Goal: Information Seeking & Learning: Compare options

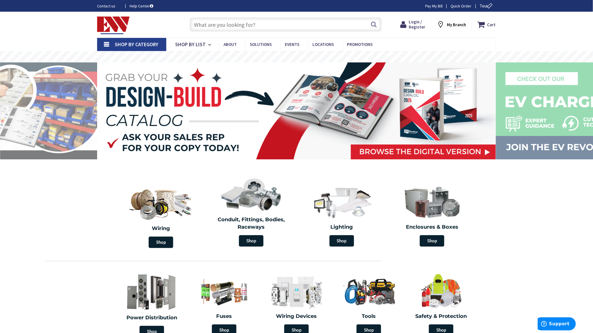
click at [243, 25] on input "text" at bounding box center [286, 24] width 192 height 14
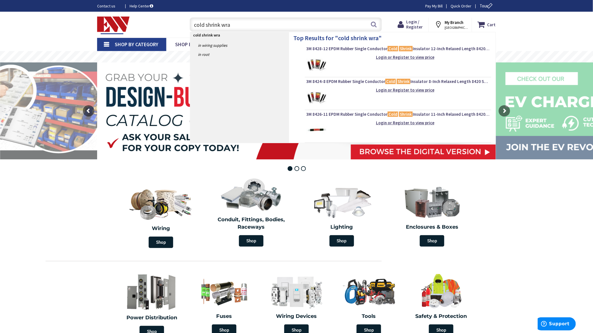
type input "cold shrink wrap"
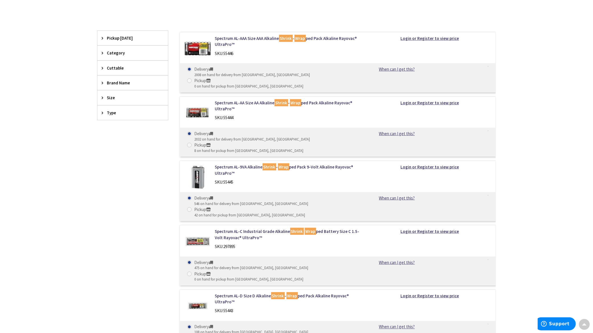
scroll to position [38, 0]
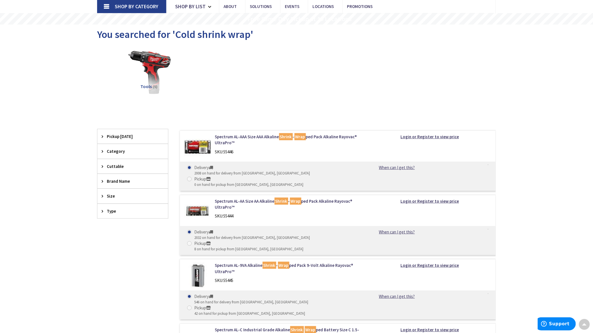
drag, startPoint x: 243, startPoint y: 65, endPoint x: 235, endPoint y: 60, distance: 10.1
click at [243, 65] on div "Tools (5)" at bounding box center [296, 76] width 379 height 61
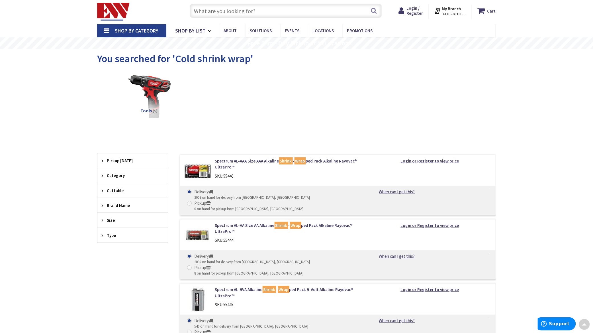
scroll to position [0, 0]
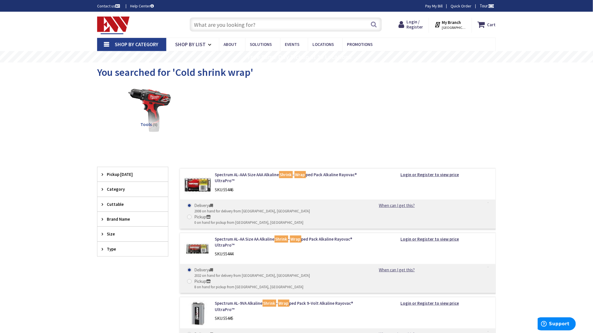
click at [224, 26] on input "text" at bounding box center [286, 24] width 192 height 14
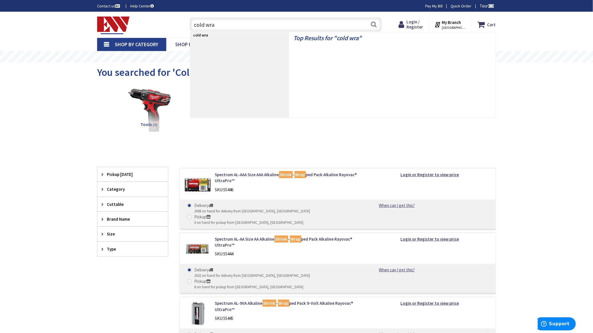
type input "cold wrap"
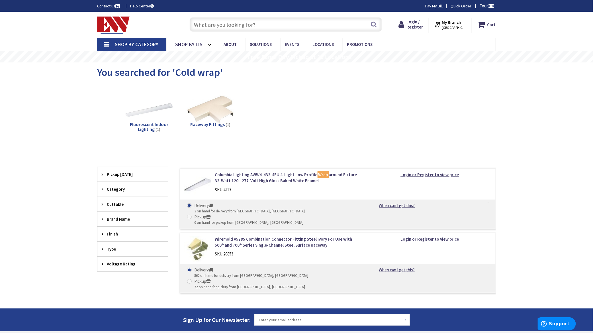
click at [220, 25] on input "text" at bounding box center [286, 24] width 192 height 14
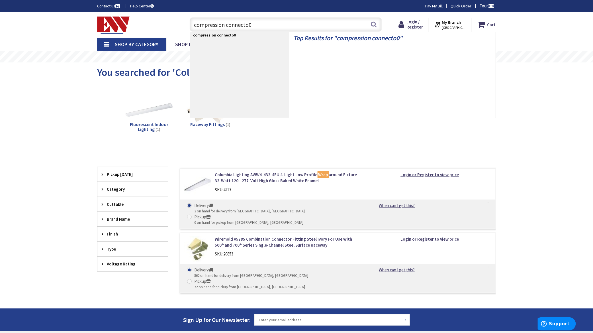
type input "compression connecto0r"
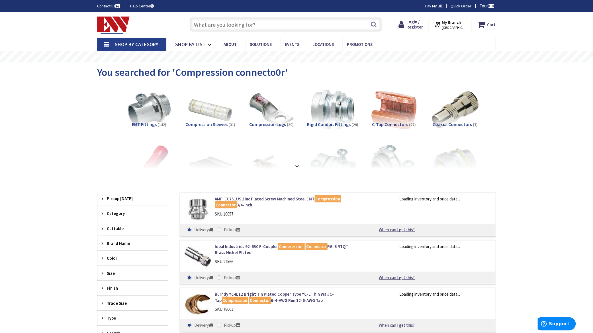
click at [212, 122] on span "Compression Sleeves" at bounding box center [206, 124] width 42 height 6
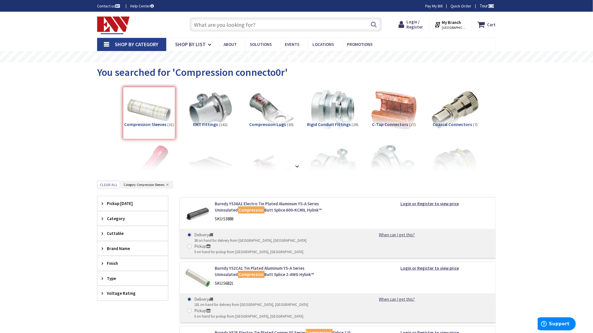
click at [219, 25] on input "text" at bounding box center [286, 24] width 192 height 14
click at [297, 164] on strong at bounding box center [297, 166] width 7 height 6
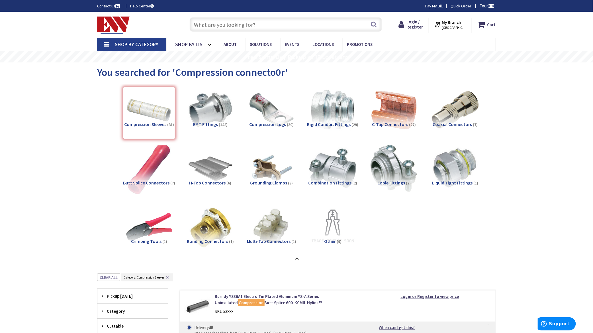
click at [146, 179] on img at bounding box center [149, 168] width 52 height 52
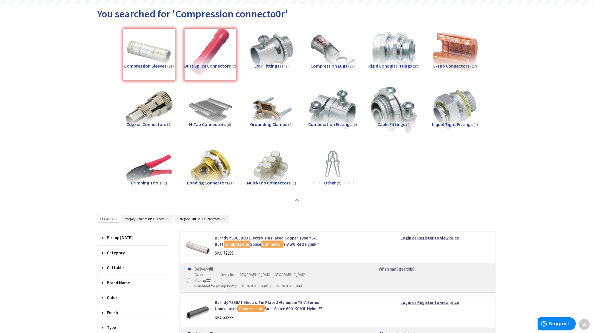
scroll to position [45, 0]
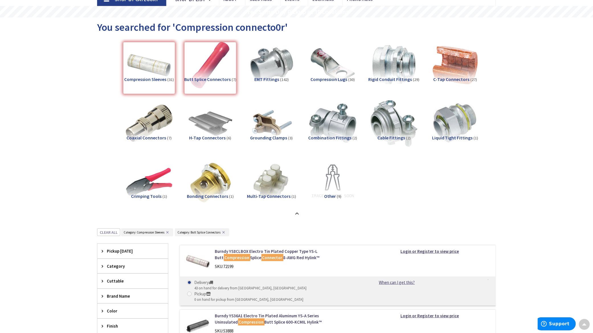
click at [152, 77] on div "Compression Sleeves (31)" at bounding box center [149, 68] width 52 height 52
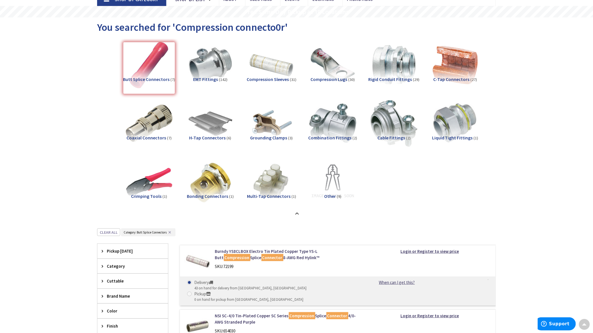
click at [141, 71] on div "Butt Splice Connectors (7)" at bounding box center [149, 68] width 52 height 52
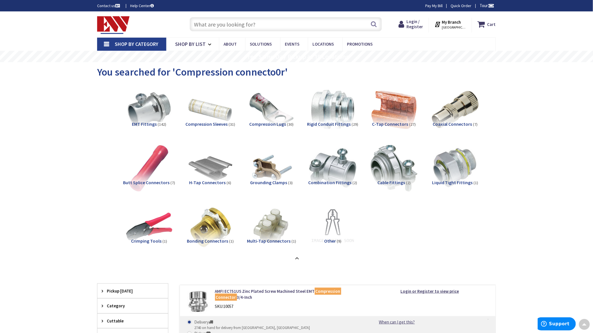
scroll to position [0, 0]
click at [209, 28] on input "text" at bounding box center [286, 24] width 192 height 14
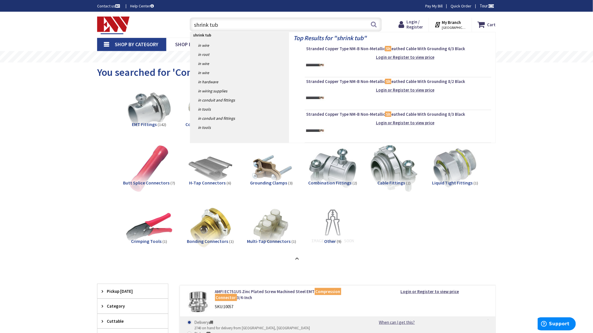
type input "shrink tube"
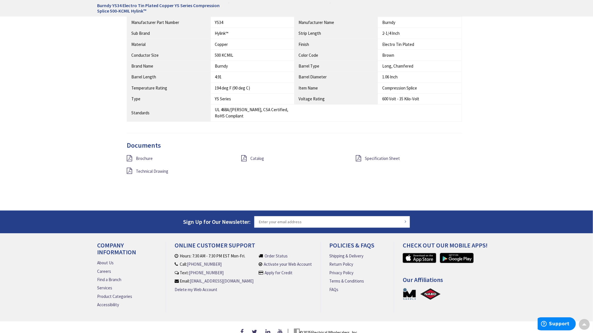
scroll to position [380, 0]
click at [376, 159] on span "Specification Sheet" at bounding box center [382, 158] width 35 height 5
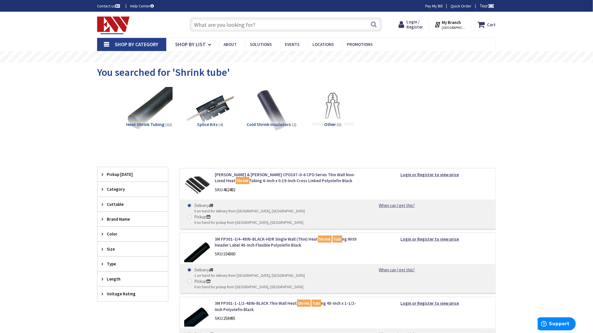
click at [156, 123] on span "Heat Shrink Tubing" at bounding box center [145, 124] width 38 height 6
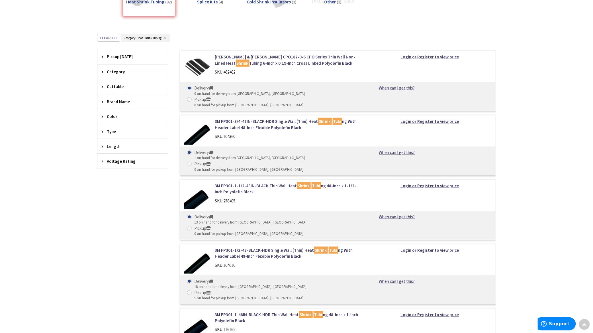
scroll to position [119, 0]
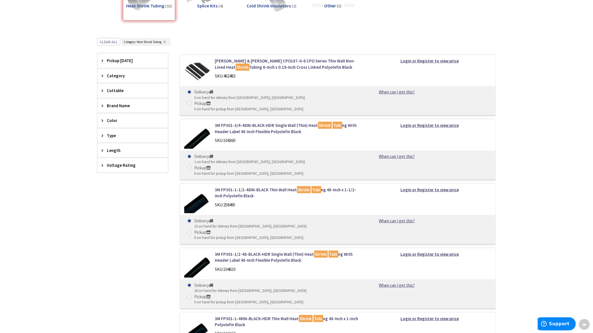
click at [100, 151] on div "Length" at bounding box center [132, 150] width 71 height 15
click at [101, 90] on div "Cuttable" at bounding box center [132, 90] width 71 height 15
click at [101, 76] on div "Category" at bounding box center [132, 75] width 71 height 15
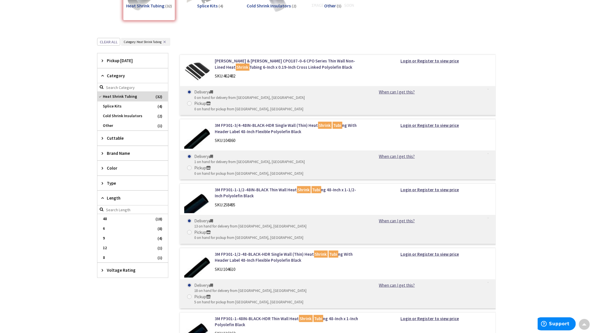
click at [101, 184] on div "Type" at bounding box center [132, 183] width 71 height 15
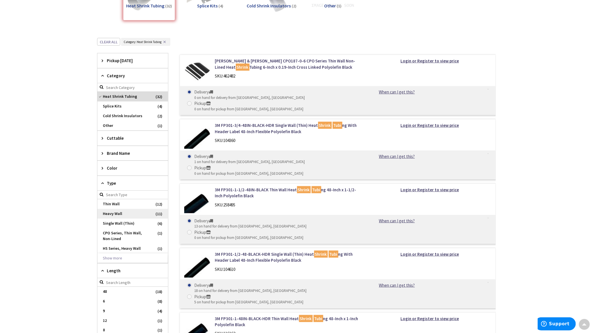
click at [121, 213] on span "Heavy Wall" at bounding box center [132, 214] width 71 height 10
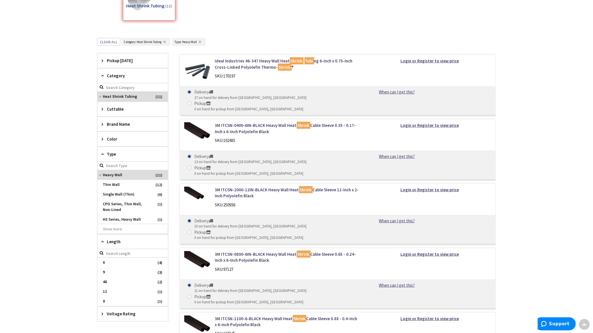
click at [118, 124] on span "Brand Name" at bounding box center [130, 124] width 46 height 6
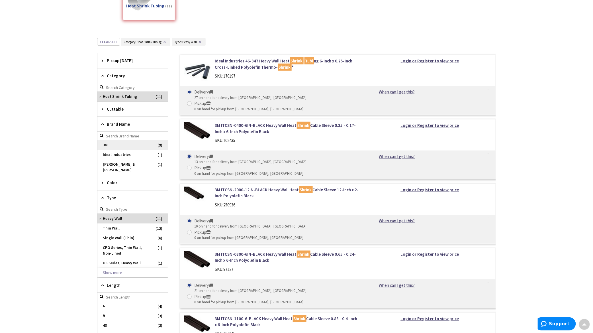
click at [113, 145] on span "3M" at bounding box center [132, 145] width 71 height 10
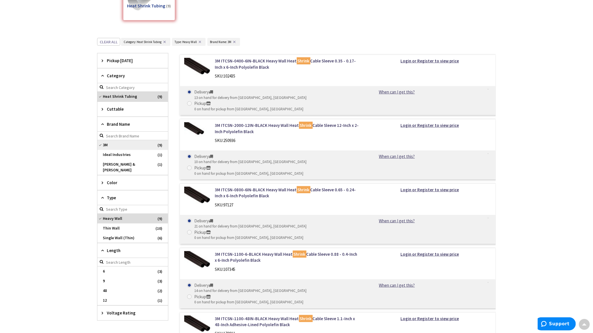
click at [99, 145] on span "3M" at bounding box center [132, 145] width 71 height 10
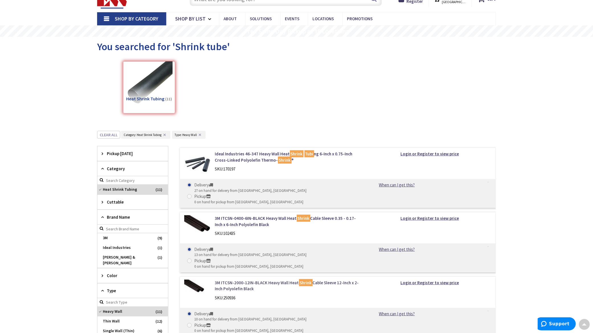
scroll to position [0, 0]
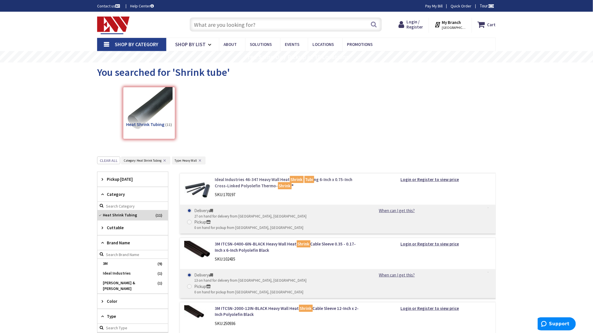
click at [238, 183] on link "Ideal Industries 46-347 Heavy Wall Heat Shrink Tubi ng 6-Inch x 0.75-Inch Cross…" at bounding box center [287, 182] width 145 height 12
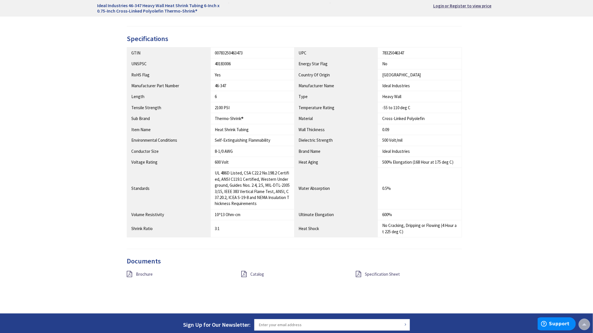
scroll to position [418, 0]
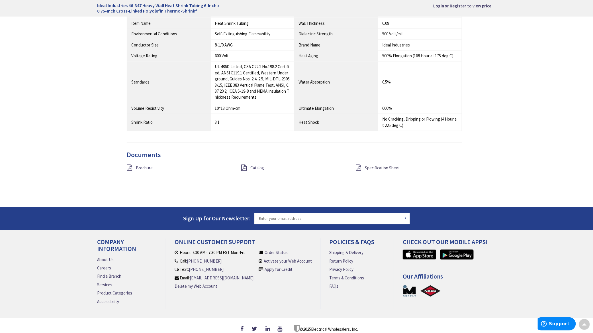
click at [389, 168] on span "Specification Sheet" at bounding box center [382, 167] width 35 height 5
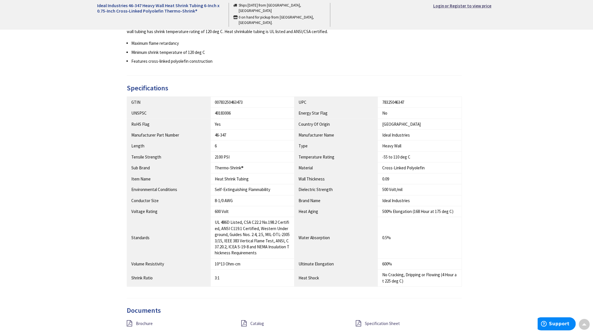
scroll to position [415, 0]
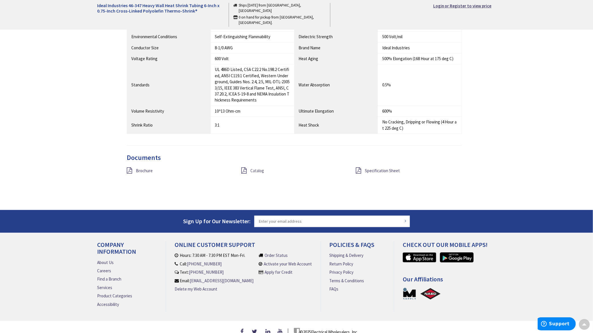
click at [252, 173] on span "Catalog" at bounding box center [257, 170] width 14 height 5
click at [144, 170] on span "Brochure" at bounding box center [144, 170] width 17 height 5
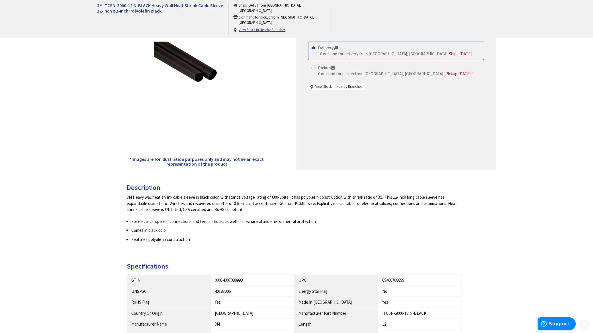
scroll to position [266, 0]
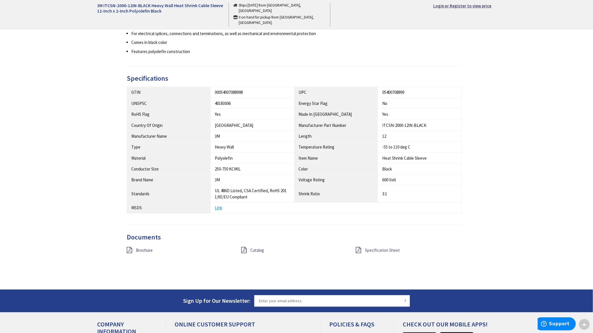
click at [371, 250] on span "Specification Sheet" at bounding box center [382, 250] width 35 height 5
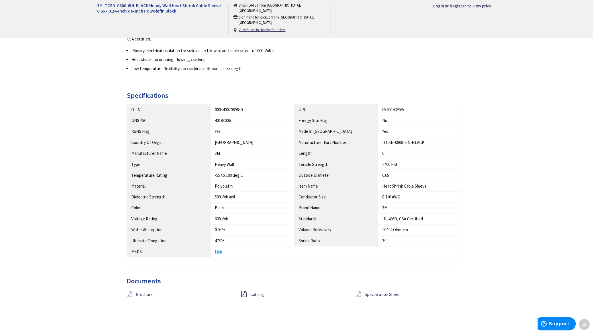
scroll to position [380, 0]
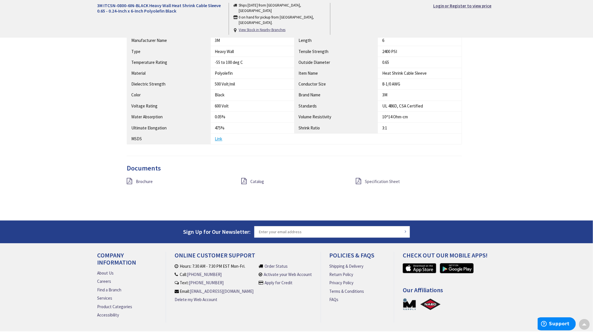
click at [388, 183] on span "Specification Sheet" at bounding box center [382, 181] width 35 height 5
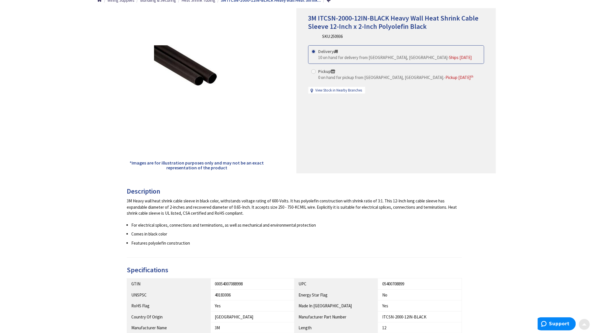
scroll to position [76, 0]
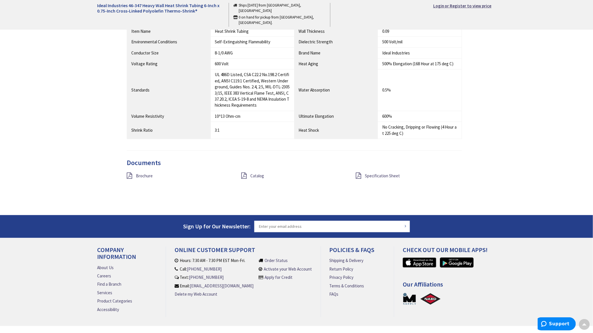
scroll to position [427, 0]
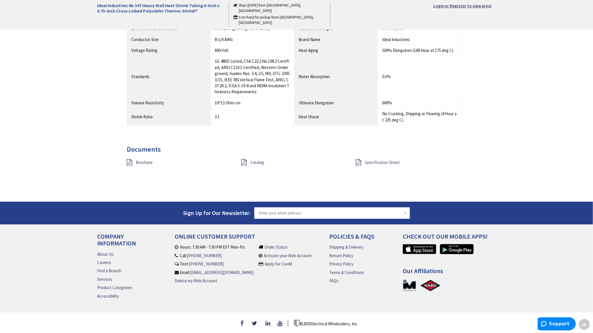
click at [373, 160] on span "Specification Sheet" at bounding box center [382, 162] width 35 height 5
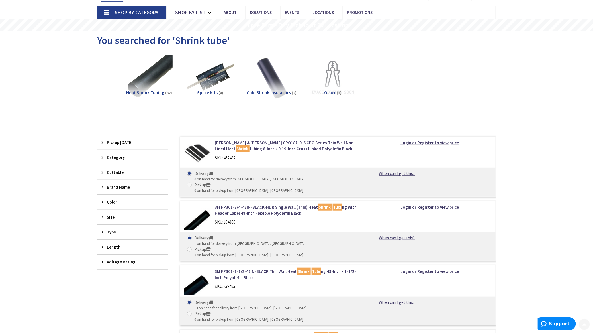
scroll to position [76, 0]
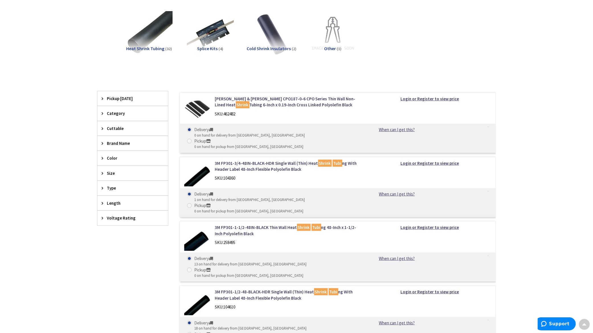
click at [104, 189] on icon at bounding box center [104, 188] width 4 height 4
click at [119, 220] on span "Heavy Wall" at bounding box center [132, 219] width 71 height 10
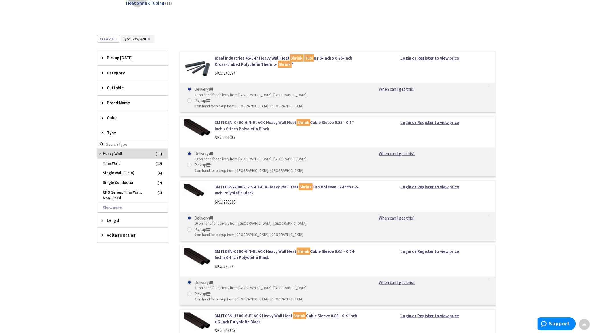
scroll to position [152, 0]
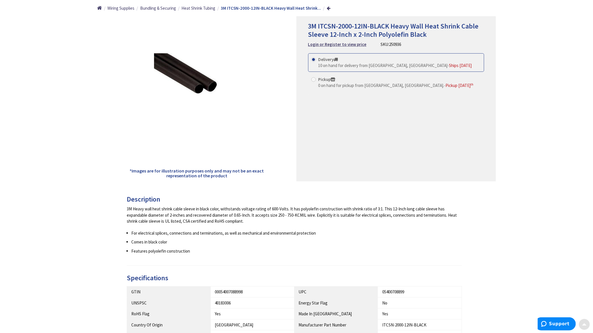
scroll to position [76, 0]
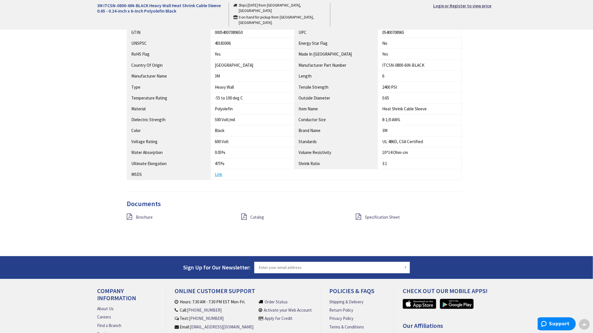
scroll to position [380, 0]
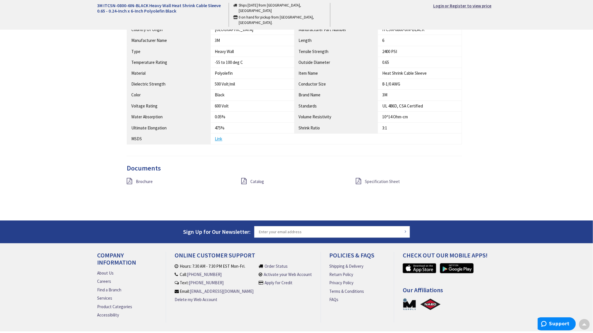
click at [372, 183] on span "Specification Sheet" at bounding box center [382, 181] width 35 height 5
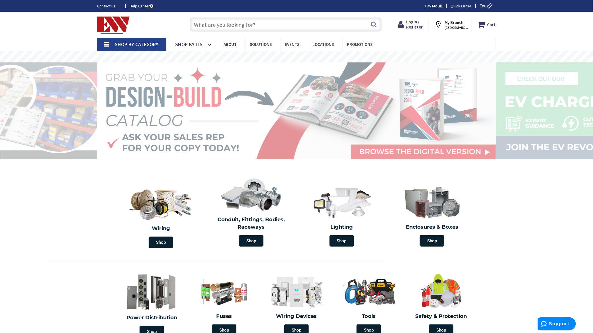
click at [232, 24] on input "text" at bounding box center [286, 24] width 192 height 14
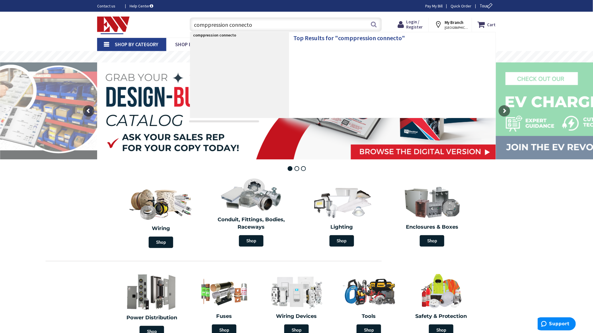
type input "comppression connector"
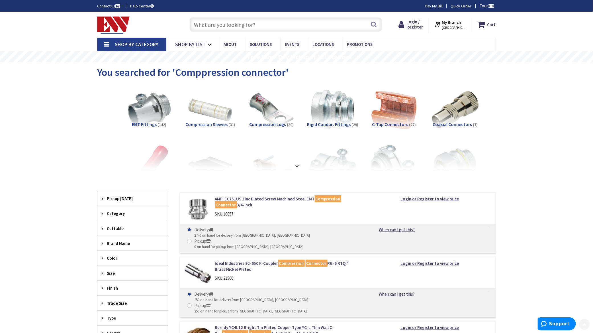
click at [216, 27] on input "text" at bounding box center [286, 24] width 192 height 14
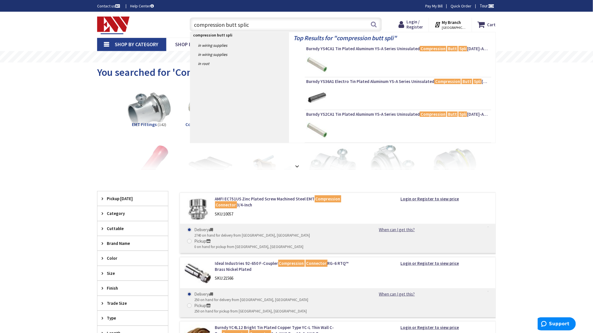
type input "compression butt splice"
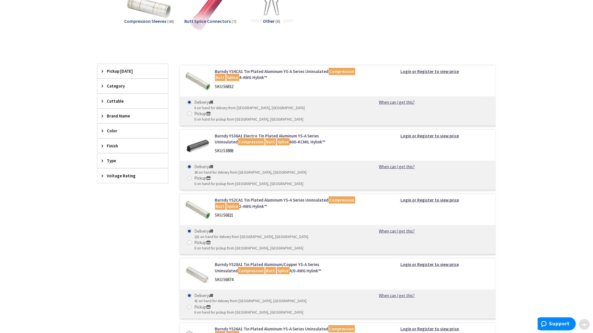
scroll to position [114, 0]
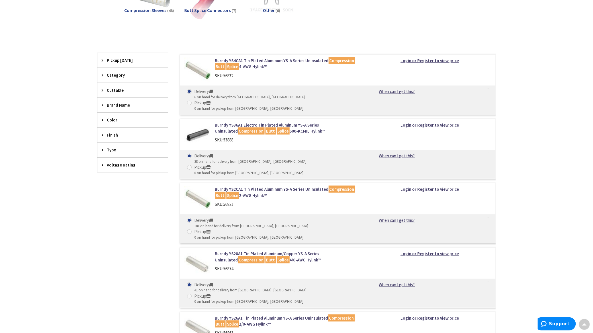
click at [103, 151] on icon at bounding box center [104, 150] width 4 height 4
click at [100, 234] on div "Voltage Rating" at bounding box center [132, 231] width 71 height 15
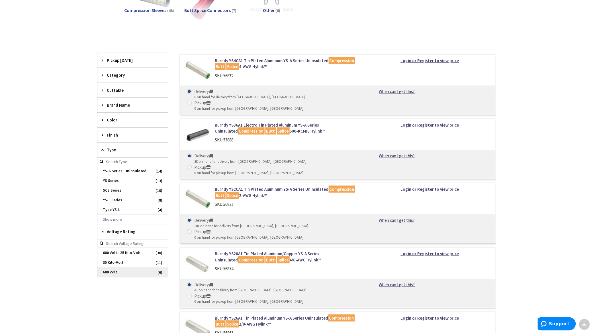
click at [119, 274] on span "600 Volt" at bounding box center [132, 272] width 71 height 10
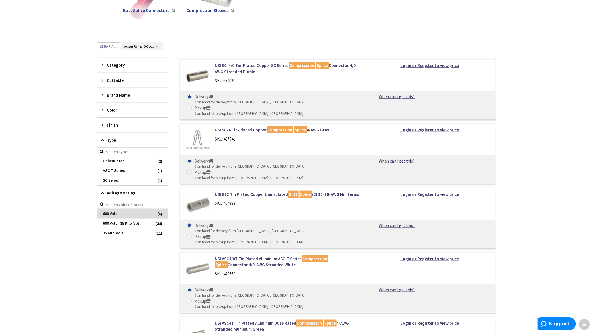
click at [101, 66] on div "Category" at bounding box center [132, 65] width 71 height 15
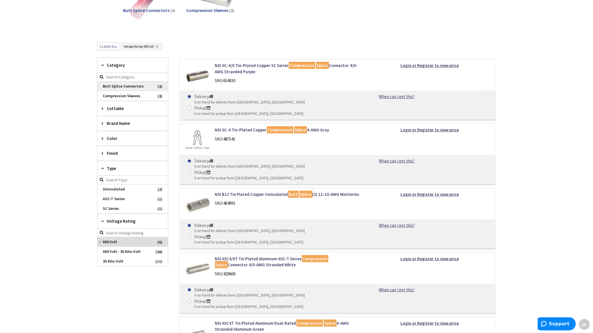
click at [124, 86] on span "Butt Splice Connectors" at bounding box center [132, 86] width 71 height 10
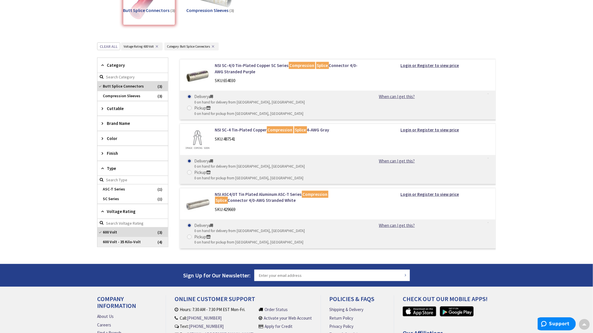
click at [106, 243] on span "600 Volt - 35 Kilo-Volt" at bounding box center [132, 242] width 71 height 10
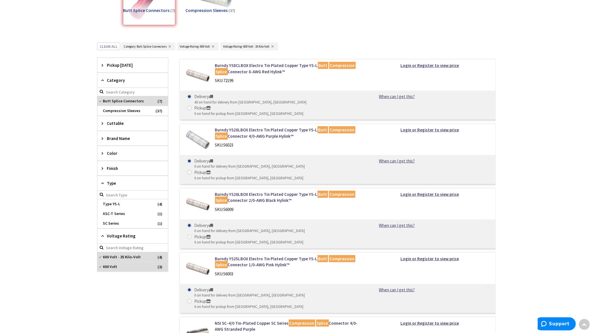
click at [103, 169] on icon at bounding box center [104, 168] width 4 height 4
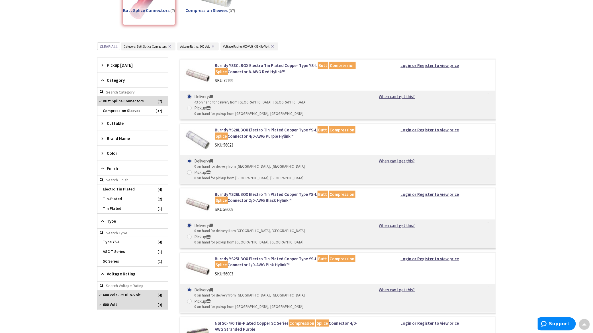
click at [101, 124] on div "Cuttable" at bounding box center [132, 123] width 71 height 15
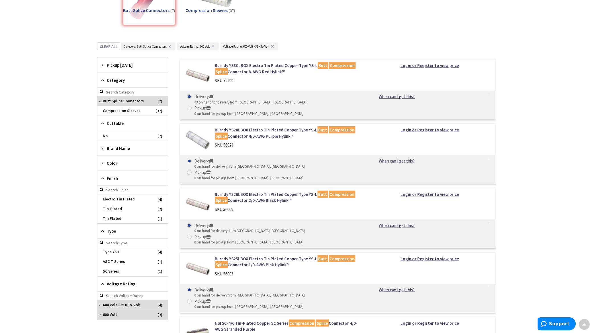
click at [102, 164] on icon at bounding box center [104, 163] width 4 height 4
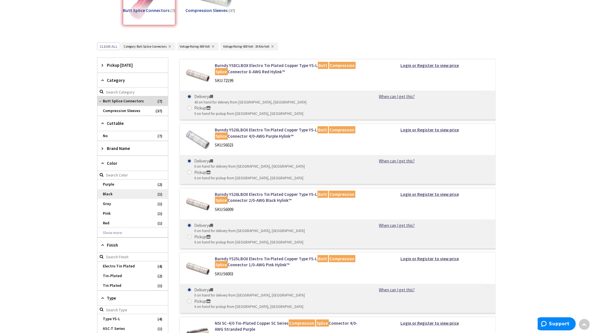
scroll to position [152, 0]
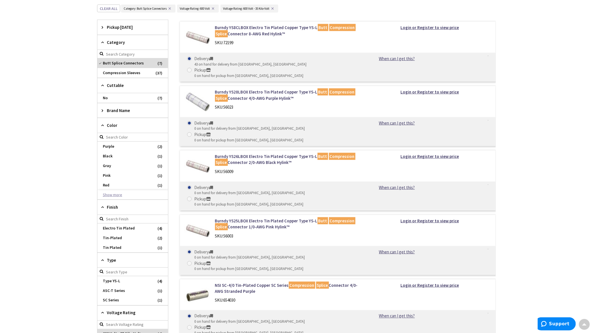
click at [115, 196] on button "Show more" at bounding box center [132, 195] width 71 height 10
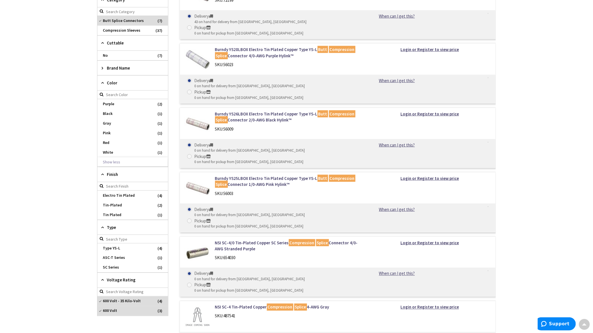
scroll to position [114, 0]
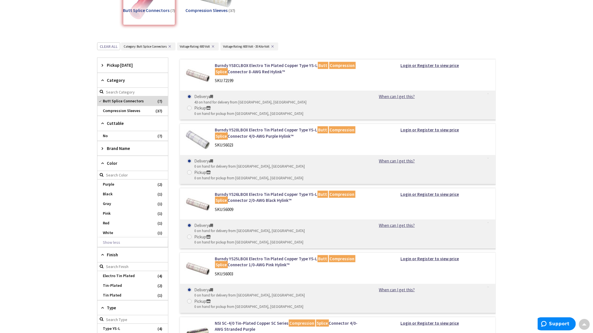
drag, startPoint x: 264, startPoint y: 66, endPoint x: 392, endPoint y: 34, distance: 132.8
click at [393, 38] on div "View Subcategories Butt Splice Connectors (7) Compression Sleeves (37) Clear al…" at bounding box center [296, 240] width 399 height 540
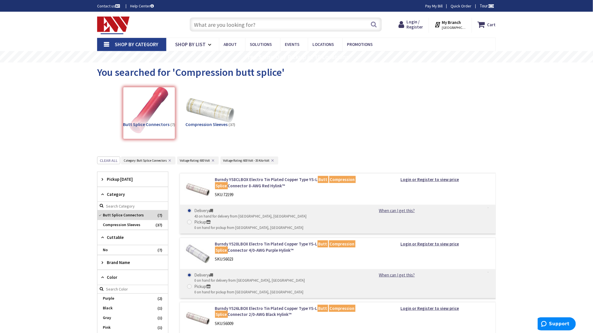
click at [209, 121] on img at bounding box center [211, 110] width 52 height 52
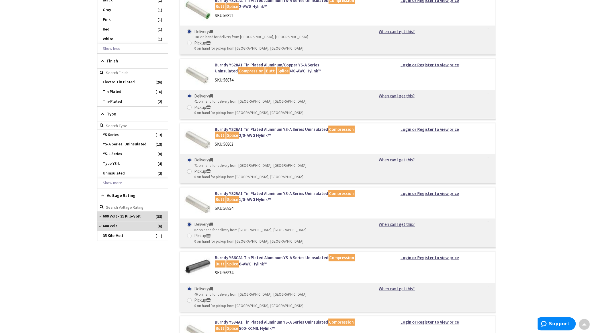
scroll to position [308, 0]
click at [120, 145] on span "YS-A Series, Uninsulated" at bounding box center [132, 144] width 71 height 10
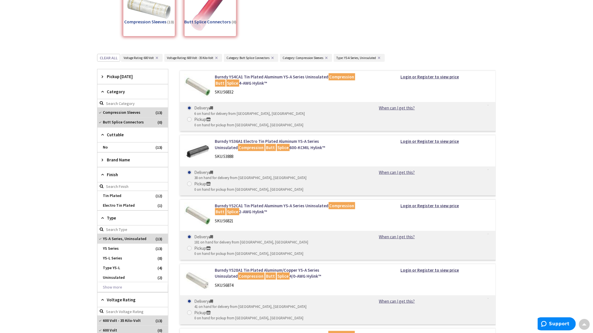
scroll to position [0, 0]
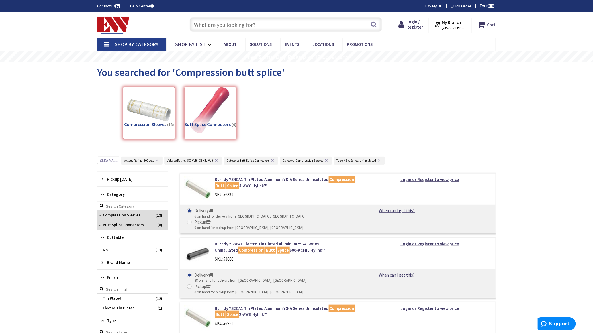
click at [214, 23] on input "text" at bounding box center [286, 24] width 192 height 14
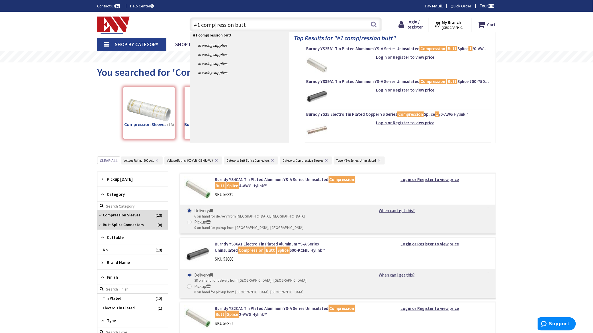
type input "#1 comp[ression butt"
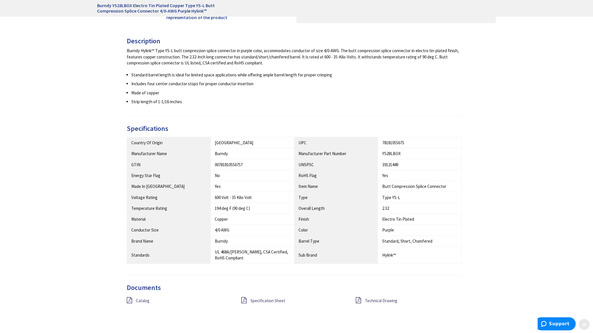
scroll to position [266, 0]
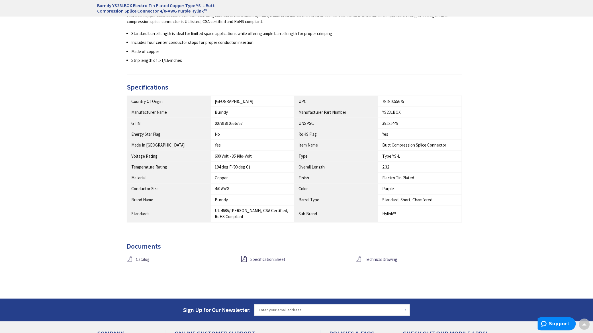
click at [144, 259] on span "Catalog" at bounding box center [143, 259] width 14 height 5
click at [274, 260] on span "Specification Sheet" at bounding box center [267, 259] width 35 height 5
